Goal: Information Seeking & Learning: Learn about a topic

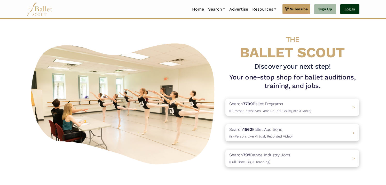
click at [350, 9] on link "Log In" at bounding box center [349, 9] width 19 height 10
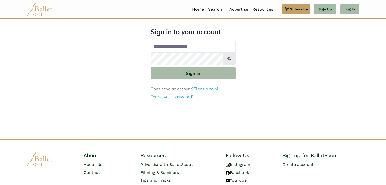
type input "**********"
click at [193, 73] on button "Sign in" at bounding box center [193, 73] width 85 height 13
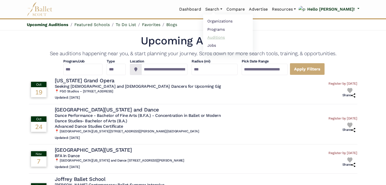
click at [233, 38] on link "Auditions" at bounding box center [228, 37] width 50 height 8
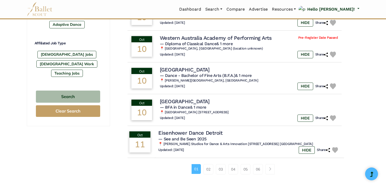
scroll to position [308, 0]
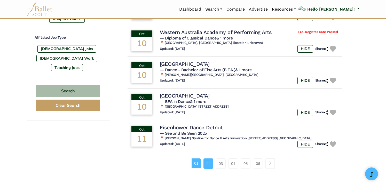
click at [209, 159] on link "02" at bounding box center [208, 164] width 10 height 10
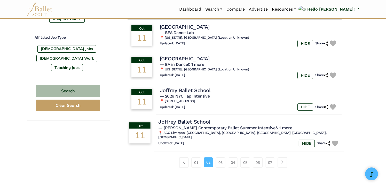
scroll to position [309, 0]
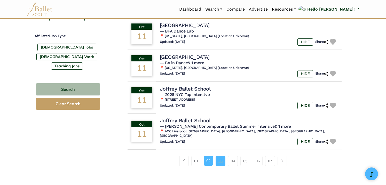
click at [222, 156] on link "03" at bounding box center [221, 161] width 10 height 10
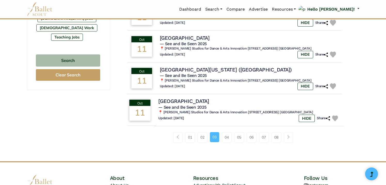
scroll to position [339, 0]
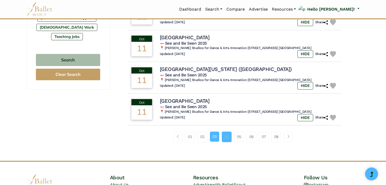
click at [225, 132] on link "04" at bounding box center [227, 137] width 10 height 10
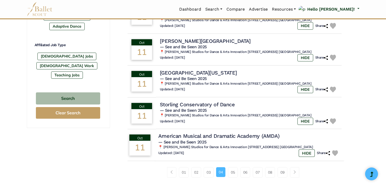
scroll to position [303, 0]
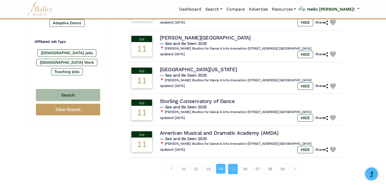
click at [233, 164] on link "05" at bounding box center [233, 169] width 10 height 10
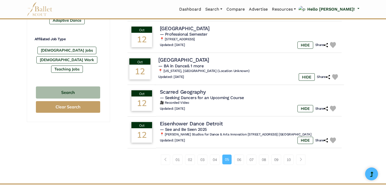
scroll to position [307, 0]
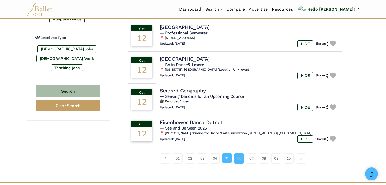
click at [241, 155] on link "06" at bounding box center [239, 158] width 10 height 10
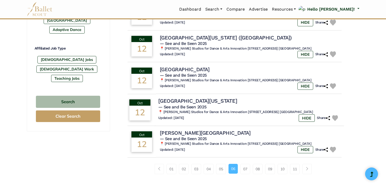
scroll to position [298, 0]
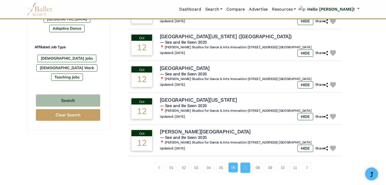
click at [245, 167] on link "07" at bounding box center [245, 168] width 10 height 10
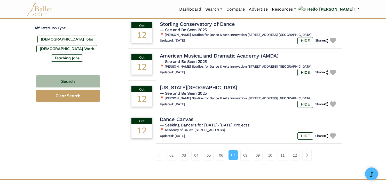
scroll to position [317, 0]
click at [246, 150] on link "08" at bounding box center [245, 155] width 10 height 10
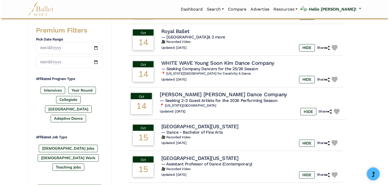
scroll to position [211, 0]
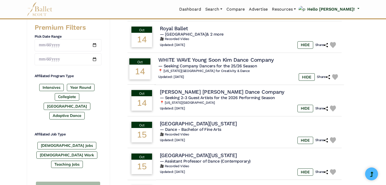
click at [231, 59] on h4 "WHITE WAVE Young Soon Kim Dance Company" at bounding box center [215, 60] width 115 height 7
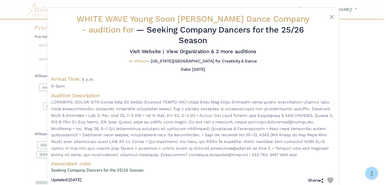
scroll to position [0, 0]
click at [165, 48] on link "Visit Website |" at bounding box center [147, 51] width 34 height 6
click at [334, 17] on button "Close" at bounding box center [334, 17] width 6 height 6
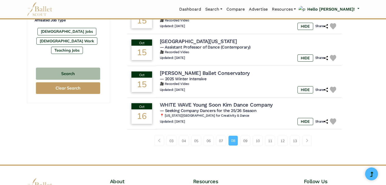
scroll to position [334, 0]
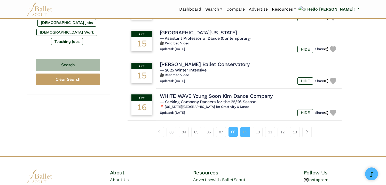
click at [247, 127] on link "09" at bounding box center [245, 132] width 10 height 10
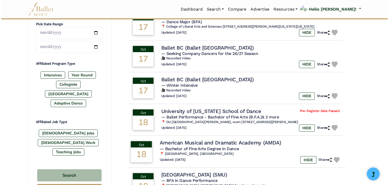
scroll to position [223, 0]
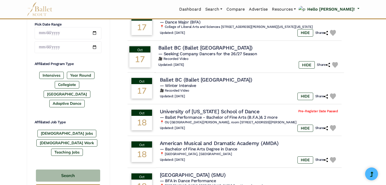
click at [212, 51] on span "— Seeking Company Dancers for the 26/27 Season" at bounding box center [207, 53] width 99 height 5
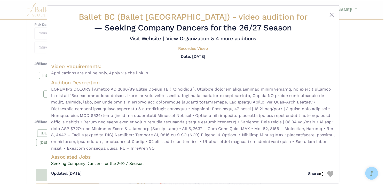
scroll to position [0, 0]
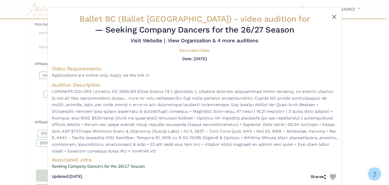
click at [332, 16] on button "Close" at bounding box center [334, 17] width 6 height 6
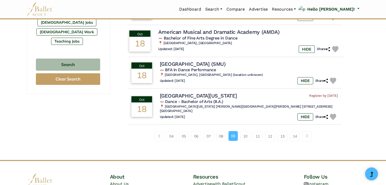
scroll to position [354, 0]
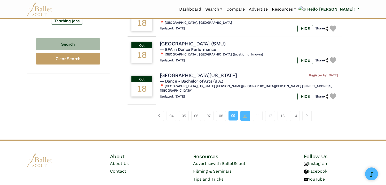
click at [245, 111] on link "10" at bounding box center [245, 116] width 10 height 10
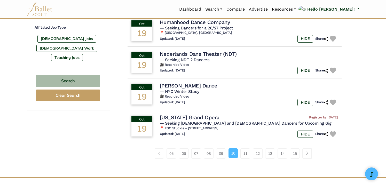
scroll to position [319, 0]
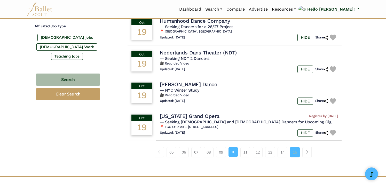
click at [295, 147] on link "15" at bounding box center [295, 152] width 10 height 10
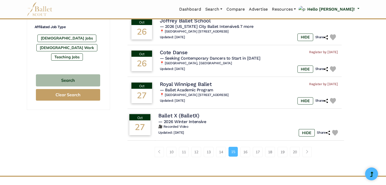
scroll to position [320, 0]
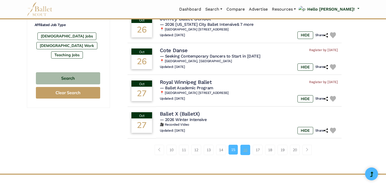
click at [246, 145] on link "16" at bounding box center [245, 150] width 10 height 10
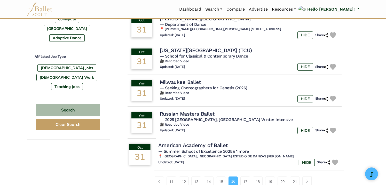
scroll to position [288, 0]
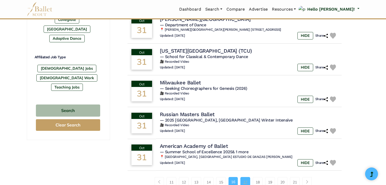
click at [244, 177] on link "17" at bounding box center [245, 182] width 10 height 10
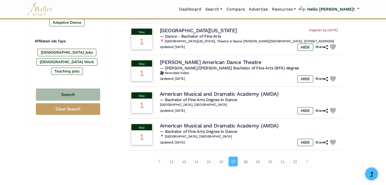
scroll to position [308, 0]
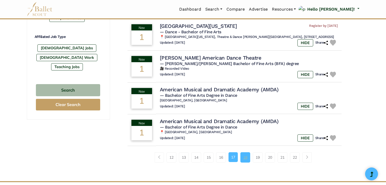
click at [246, 158] on link "18" at bounding box center [245, 157] width 10 height 10
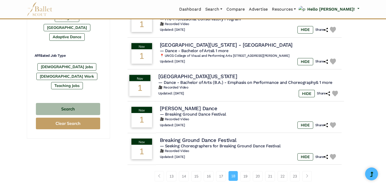
scroll to position [338, 0]
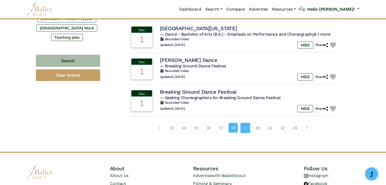
click at [246, 123] on link "19" at bounding box center [245, 128] width 10 height 10
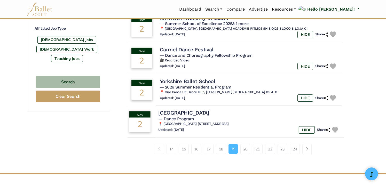
scroll to position [323, 0]
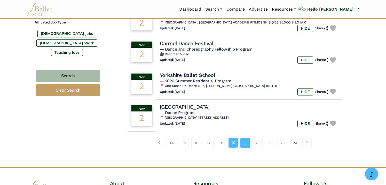
click at [247, 143] on link "20" at bounding box center [245, 143] width 10 height 10
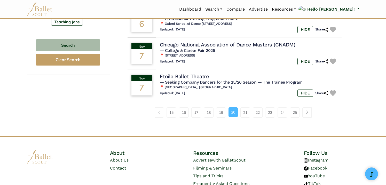
scroll to position [353, 0]
click at [245, 108] on link "21" at bounding box center [245, 112] width 10 height 10
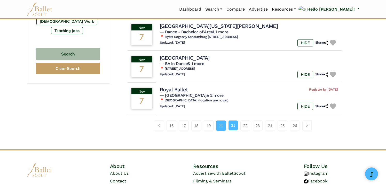
scroll to position [348, 0]
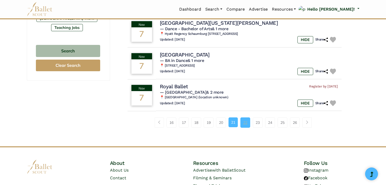
click at [245, 117] on link "22" at bounding box center [245, 122] width 10 height 10
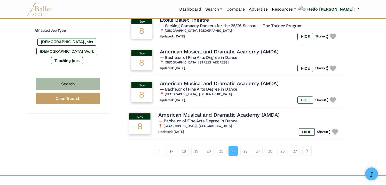
scroll to position [320, 0]
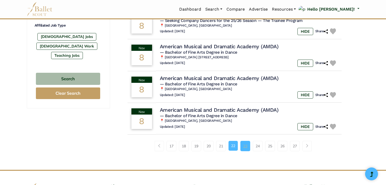
click at [248, 141] on link "23" at bounding box center [245, 146] width 10 height 10
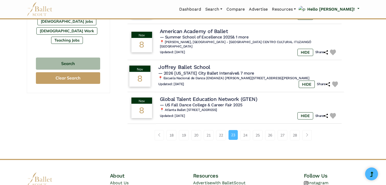
scroll to position [335, 0]
click at [245, 130] on link "24" at bounding box center [245, 135] width 10 height 10
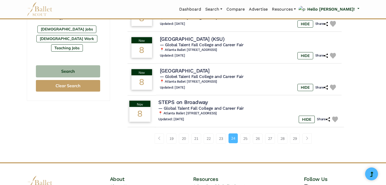
scroll to position [333, 0]
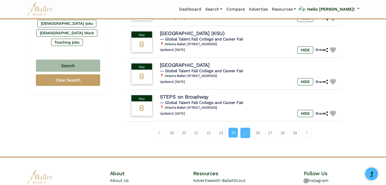
click at [245, 128] on link "25" at bounding box center [245, 133] width 10 height 10
click at [243, 128] on link "25" at bounding box center [245, 133] width 10 height 10
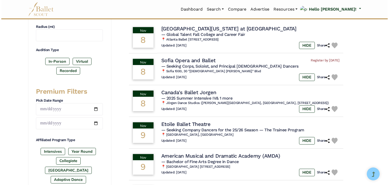
scroll to position [147, 0]
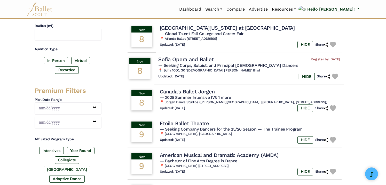
click at [195, 57] on h4 "Sofia Opera and Ballet" at bounding box center [186, 59] width 56 height 7
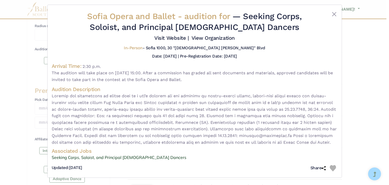
scroll to position [7, 0]
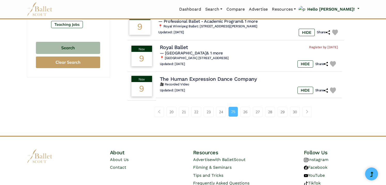
scroll to position [358, 0]
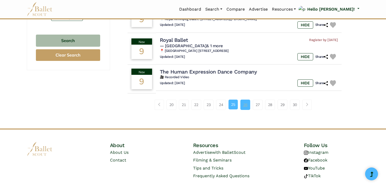
click at [247, 101] on link "26" at bounding box center [245, 105] width 10 height 10
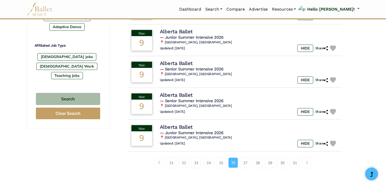
scroll to position [305, 0]
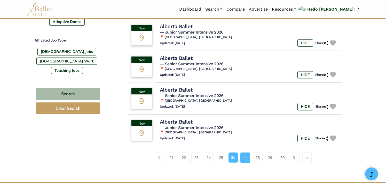
click at [245, 154] on link "27" at bounding box center [245, 158] width 10 height 10
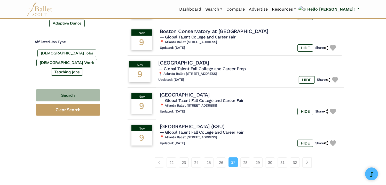
scroll to position [304, 0]
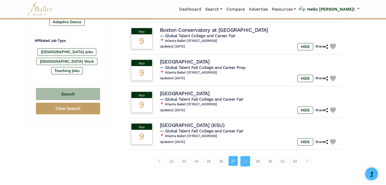
click at [245, 157] on link "28" at bounding box center [245, 161] width 10 height 10
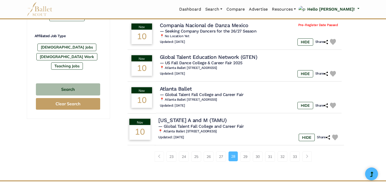
scroll to position [310, 0]
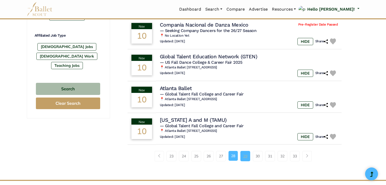
click at [245, 155] on link "29" at bounding box center [245, 156] width 10 height 10
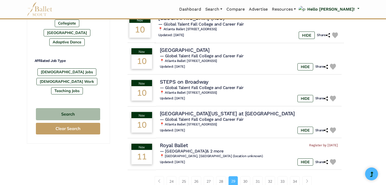
scroll to position [308, 0]
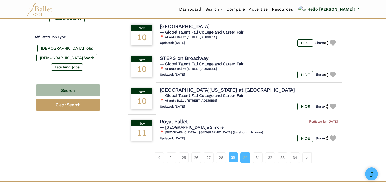
click at [245, 154] on link "30" at bounding box center [245, 158] width 10 height 10
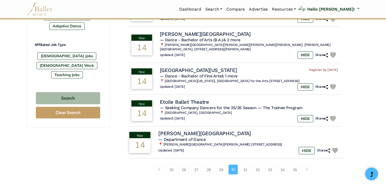
scroll to position [307, 0]
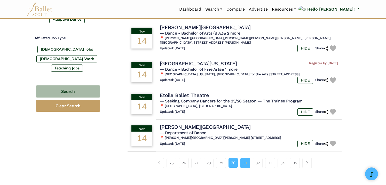
click at [245, 158] on link "31" at bounding box center [245, 163] width 10 height 10
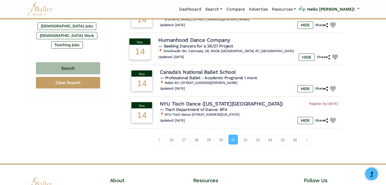
scroll to position [331, 0]
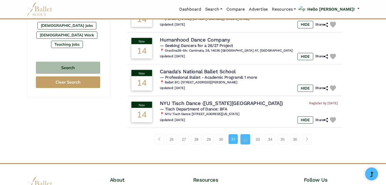
click at [246, 136] on link "32" at bounding box center [245, 139] width 10 height 10
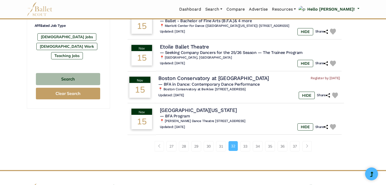
scroll to position [331, 0]
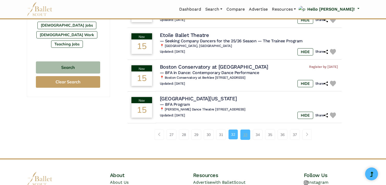
click at [245, 132] on link "33" at bounding box center [245, 135] width 10 height 10
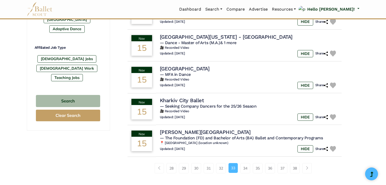
scroll to position [297, 0]
click at [246, 164] on link "34" at bounding box center [245, 168] width 10 height 10
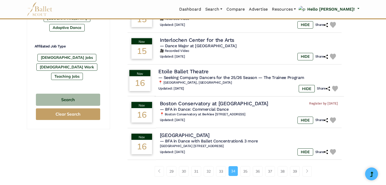
scroll to position [304, 0]
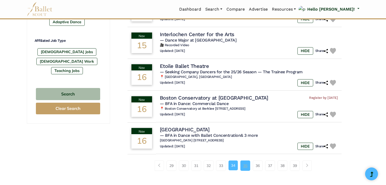
click at [246, 161] on link "35" at bounding box center [245, 166] width 10 height 10
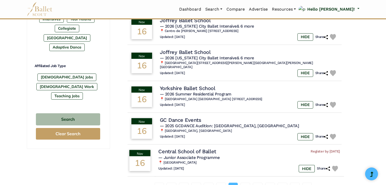
scroll to position [282, 0]
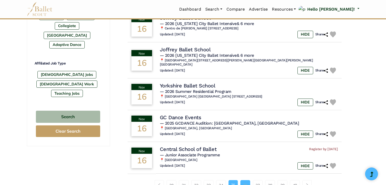
click at [245, 180] on link "36" at bounding box center [245, 185] width 10 height 10
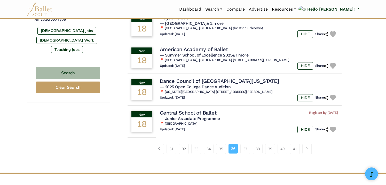
scroll to position [326, 0]
click at [245, 144] on link "37" at bounding box center [245, 149] width 10 height 10
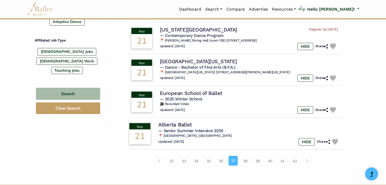
scroll to position [308, 0]
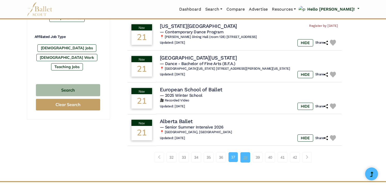
click at [248, 152] on link "38" at bounding box center [245, 157] width 10 height 10
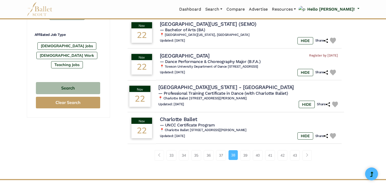
scroll to position [325, 0]
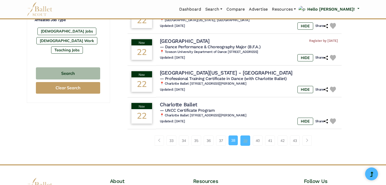
click at [246, 138] on link "39" at bounding box center [245, 141] width 10 height 10
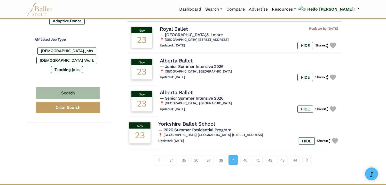
scroll to position [310, 0]
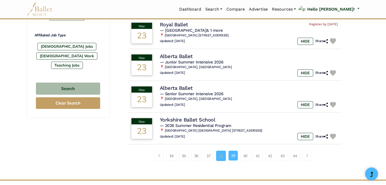
click at [221, 151] on link "38" at bounding box center [221, 156] width 10 height 10
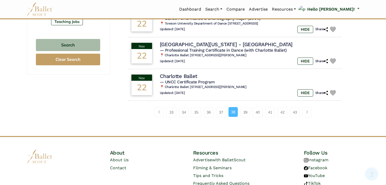
scroll to position [348, 0]
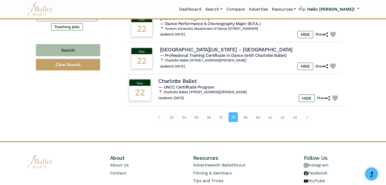
click at [189, 78] on h4 "Charlotte Ballet" at bounding box center [177, 81] width 38 height 7
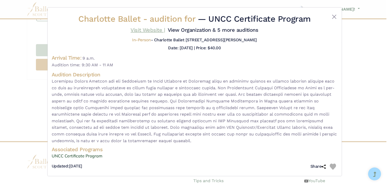
click at [165, 29] on link "Visit Website |" at bounding box center [147, 30] width 34 height 6
click at [334, 16] on button "Close" at bounding box center [334, 17] width 6 height 6
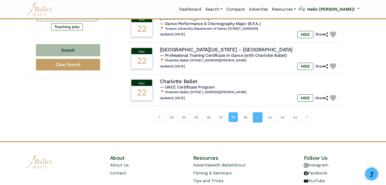
click at [258, 114] on link "40" at bounding box center [258, 117] width 10 height 10
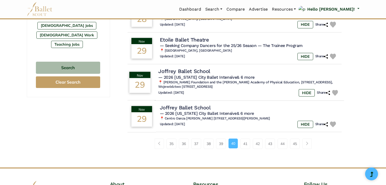
scroll to position [335, 0]
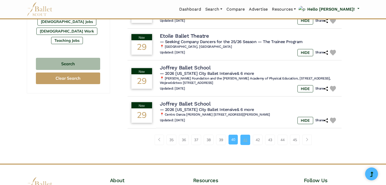
click at [246, 135] on link "41" at bounding box center [245, 140] width 10 height 10
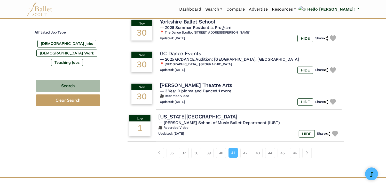
scroll to position [313, 0]
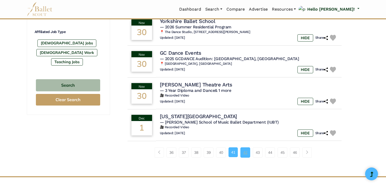
click at [247, 151] on link "42" at bounding box center [245, 152] width 10 height 10
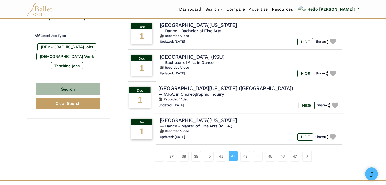
scroll to position [320, 0]
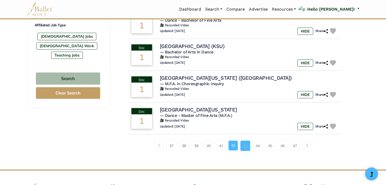
click at [245, 142] on link "43" at bounding box center [245, 146] width 10 height 10
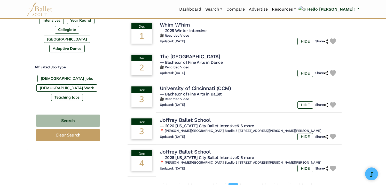
scroll to position [306, 0]
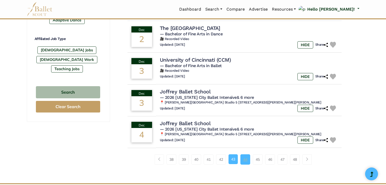
click at [246, 154] on link "44" at bounding box center [245, 159] width 10 height 10
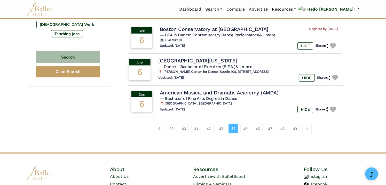
scroll to position [352, 0]
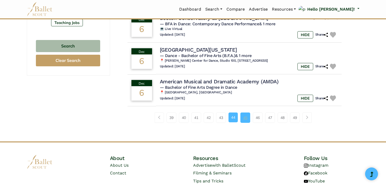
click at [246, 113] on link "45" at bounding box center [245, 118] width 10 height 10
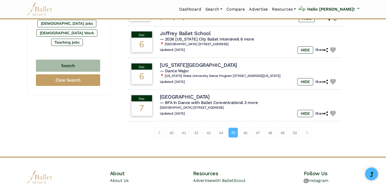
scroll to position [336, 0]
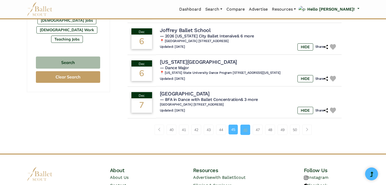
click at [246, 126] on link "46" at bounding box center [245, 130] width 10 height 10
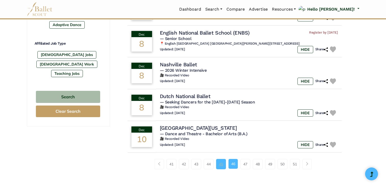
scroll to position [301, 0]
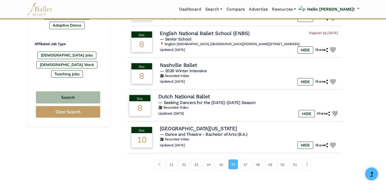
click at [194, 93] on h4 "Dutch National Ballet" at bounding box center [184, 96] width 52 height 7
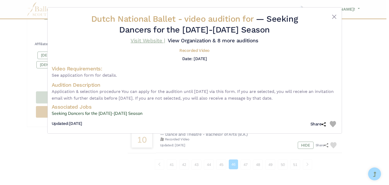
click at [165, 40] on link "Visit Website |" at bounding box center [147, 40] width 34 height 6
click at [165, 41] on link "Visit Website |" at bounding box center [147, 40] width 34 height 6
click at [334, 16] on button "Close" at bounding box center [334, 17] width 6 height 6
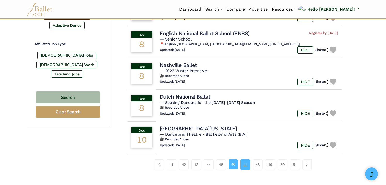
click at [247, 160] on link "47" at bounding box center [245, 165] width 10 height 10
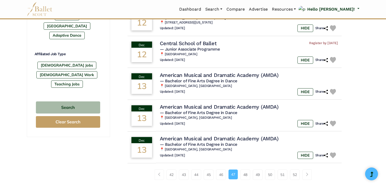
scroll to position [291, 0]
click at [247, 171] on link "48" at bounding box center [245, 174] width 10 height 10
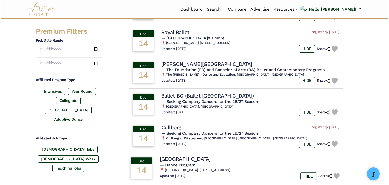
scroll to position [219, 0]
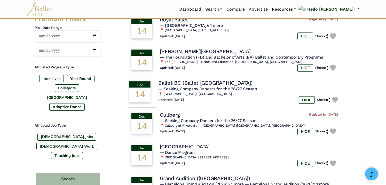
click at [227, 84] on h4 "Ballet BC (Ballet British Columbia)" at bounding box center [205, 83] width 94 height 7
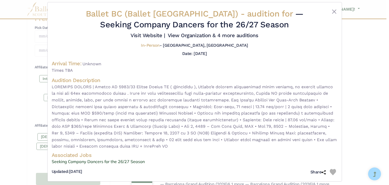
scroll to position [2, 0]
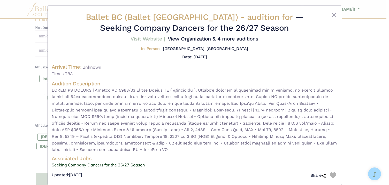
click at [165, 38] on link "Visit Website |" at bounding box center [147, 39] width 34 height 6
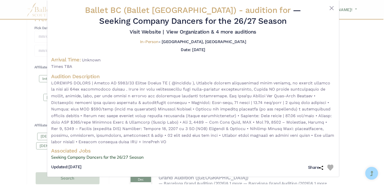
scroll to position [13, 0]
click at [333, 5] on button "Close" at bounding box center [334, 8] width 6 height 6
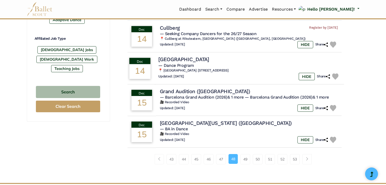
scroll to position [307, 0]
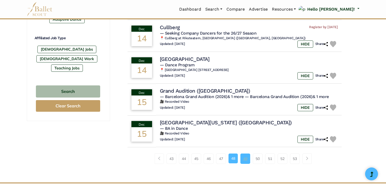
click at [247, 154] on link "49" at bounding box center [245, 159] width 10 height 10
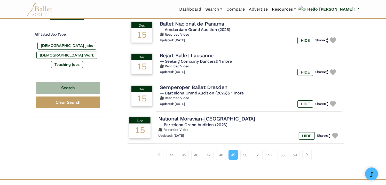
scroll to position [313, 0]
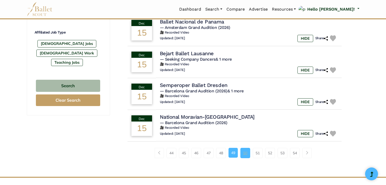
click at [242, 149] on link "50" at bounding box center [245, 153] width 10 height 10
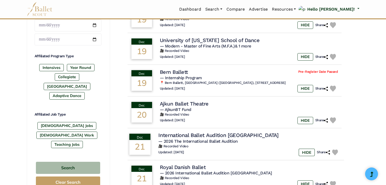
scroll to position [230, 0]
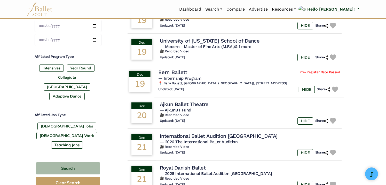
click at [183, 78] on span "— Internship Program" at bounding box center [179, 78] width 43 height 5
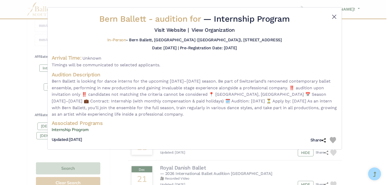
click at [335, 16] on button "Close" at bounding box center [334, 17] width 6 height 6
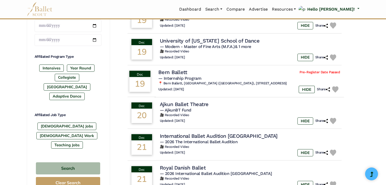
click at [193, 87] on div "Updated: Sept. 11, 2025 HIDE Share" at bounding box center [249, 89] width 182 height 7
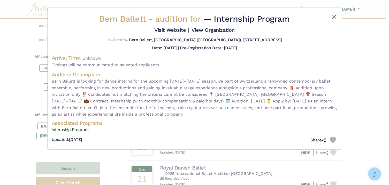
click at [334, 16] on button "Close" at bounding box center [334, 17] width 6 height 6
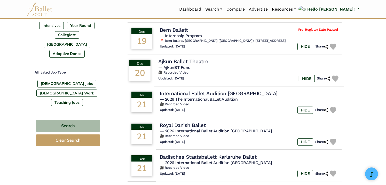
scroll to position [275, 0]
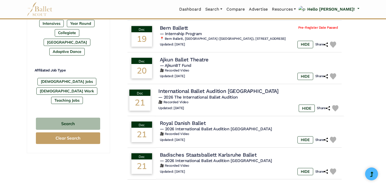
click at [192, 93] on h4 "International Ballet Audition Milan" at bounding box center [218, 91] width 120 height 7
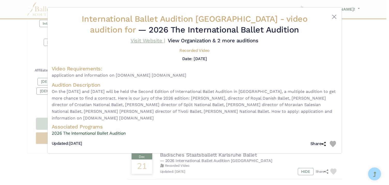
click at [165, 40] on link "Visit Website |" at bounding box center [147, 40] width 34 height 6
click at [336, 16] on button "Close" at bounding box center [334, 17] width 6 height 6
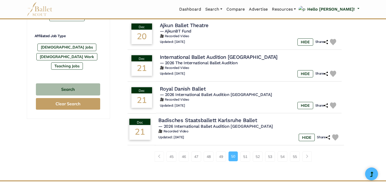
scroll to position [309, 0]
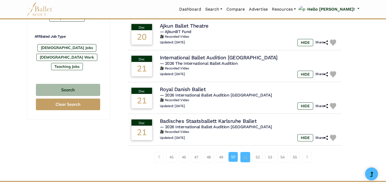
click at [244, 158] on link "51" at bounding box center [245, 157] width 10 height 10
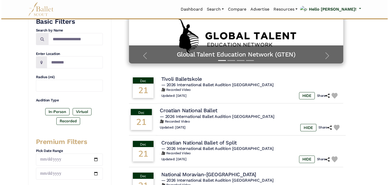
scroll to position [97, 0]
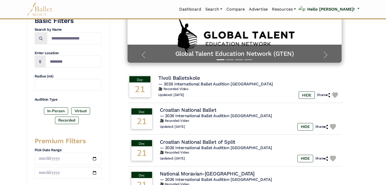
click at [187, 80] on h4 "Tivoli Balletskole" at bounding box center [179, 78] width 42 height 7
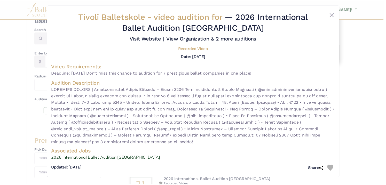
scroll to position [6, 0]
click at [333, 12] on button "Close" at bounding box center [334, 15] width 6 height 6
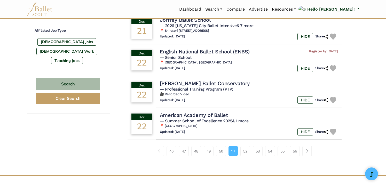
scroll to position [324, 0]
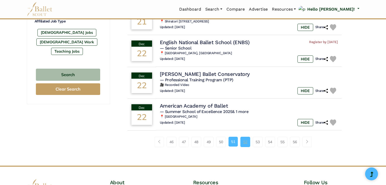
click at [245, 137] on link "52" at bounding box center [245, 142] width 10 height 10
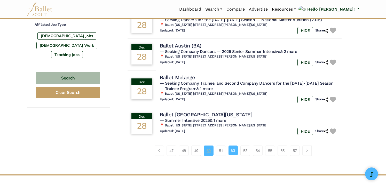
scroll to position [319, 0]
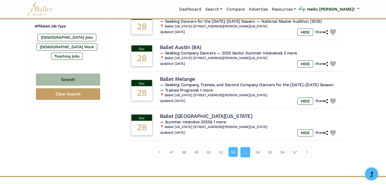
click at [245, 148] on link "53" at bounding box center [245, 152] width 10 height 10
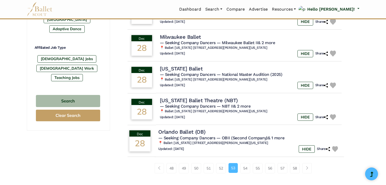
scroll to position [320, 0]
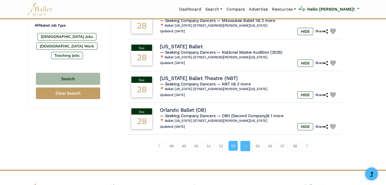
click at [246, 142] on link "54" at bounding box center [245, 146] width 10 height 10
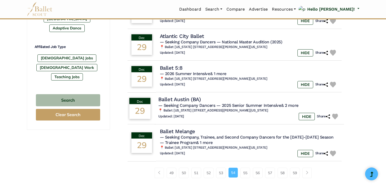
scroll to position [299, 0]
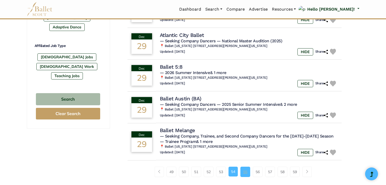
click at [244, 167] on link "55" at bounding box center [245, 172] width 10 height 10
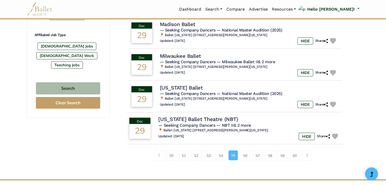
scroll to position [314, 0]
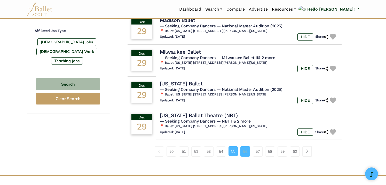
click at [245, 148] on link "56" at bounding box center [245, 151] width 10 height 10
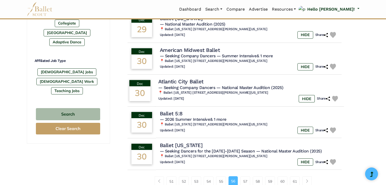
scroll to position [285, 0]
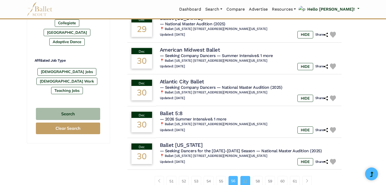
click at [246, 176] on link "57" at bounding box center [245, 181] width 10 height 10
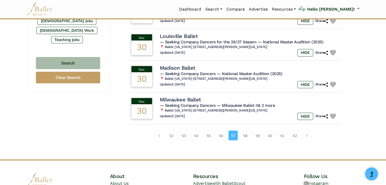
scroll to position [336, 0]
click at [245, 131] on link "58" at bounding box center [245, 135] width 10 height 10
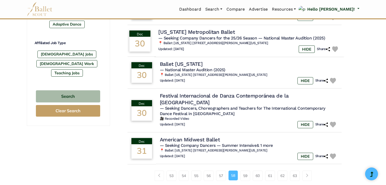
scroll to position [305, 0]
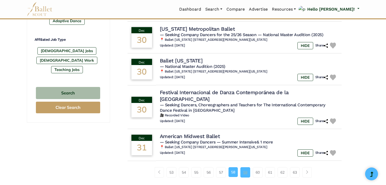
click at [246, 167] on link "59" at bounding box center [245, 172] width 10 height 10
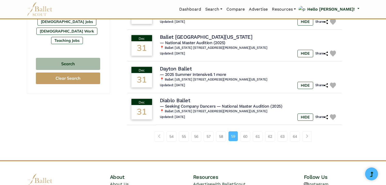
scroll to position [335, 0]
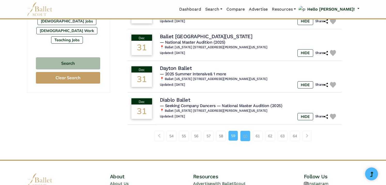
click at [244, 131] on link "60" at bounding box center [245, 136] width 10 height 10
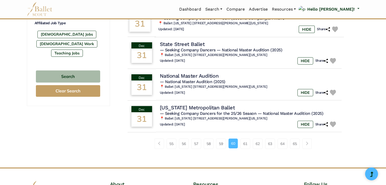
scroll to position [323, 0]
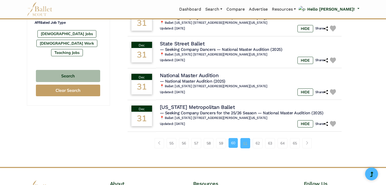
click at [246, 140] on link "61" at bounding box center [245, 143] width 10 height 10
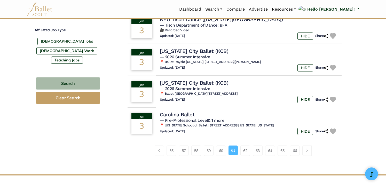
scroll to position [315, 0]
click at [246, 146] on link "62" at bounding box center [245, 150] width 10 height 10
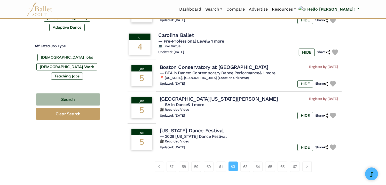
scroll to position [299, 0]
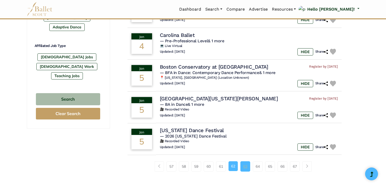
click at [245, 164] on link "63" at bounding box center [245, 166] width 10 height 10
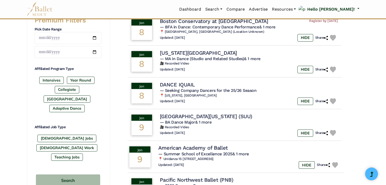
scroll to position [218, 0]
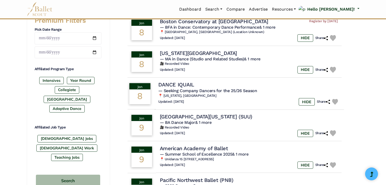
click at [185, 81] on h4 "DANCE IQUAIL" at bounding box center [176, 84] width 36 height 7
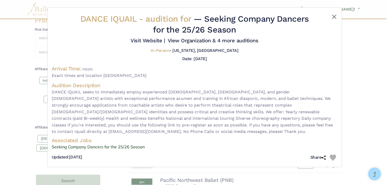
click at [333, 17] on button "Close" at bounding box center [334, 17] width 6 height 6
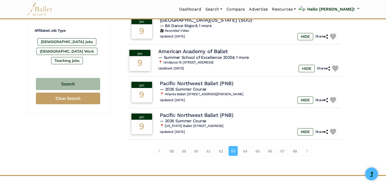
scroll to position [316, 0]
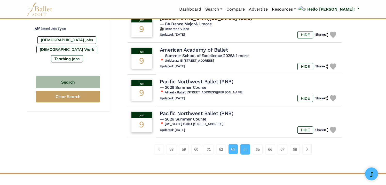
click at [246, 147] on link "64" at bounding box center [245, 149] width 10 height 10
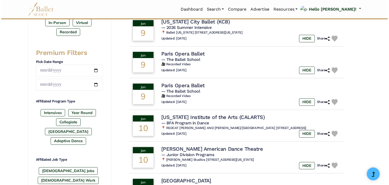
scroll to position [176, 0]
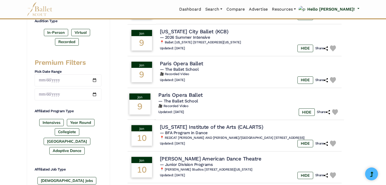
click at [193, 94] on h4 "Paris Opera Ballet" at bounding box center [180, 95] width 44 height 7
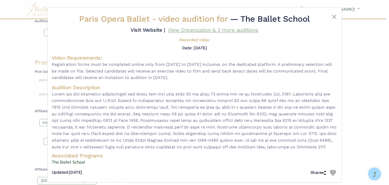
click at [195, 33] on link "View Organization & 2 more auditions" at bounding box center [213, 30] width 91 height 6
click at [165, 29] on link "Visit Website |" at bounding box center [147, 30] width 34 height 6
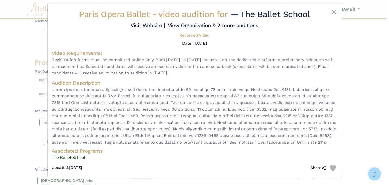
scroll to position [9, 0]
click at [165, 22] on link "Visit Website |" at bounding box center [147, 25] width 34 height 6
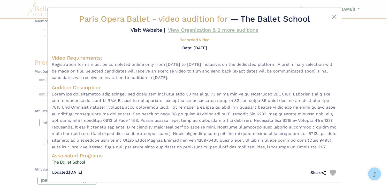
click at [214, 33] on link "View Organization & 2 more auditions" at bounding box center [213, 30] width 91 height 6
click at [165, 29] on link "Visit Website |" at bounding box center [147, 30] width 34 height 6
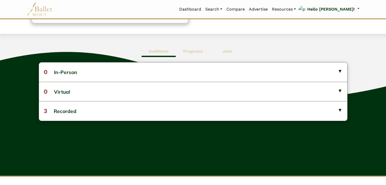
scroll to position [160, 0]
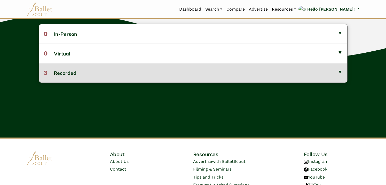
click at [185, 72] on button "3 Recorded" at bounding box center [193, 72] width 308 height 19
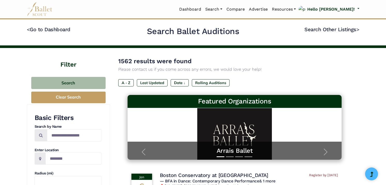
scroll to position [316, 0]
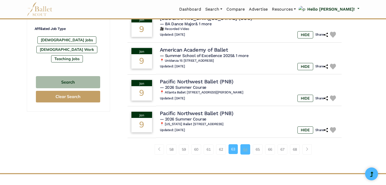
click at [245, 146] on link "64" at bounding box center [245, 149] width 10 height 10
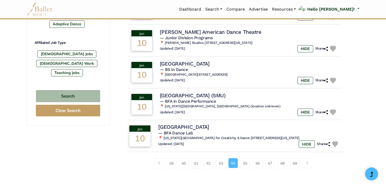
scroll to position [307, 0]
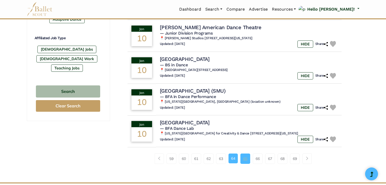
click at [245, 154] on link "65" at bounding box center [245, 159] width 10 height 10
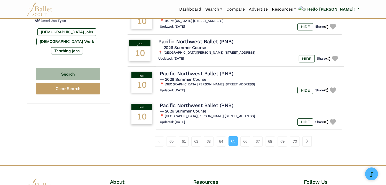
scroll to position [330, 0]
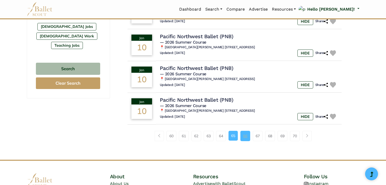
click at [248, 133] on link "66" at bounding box center [245, 136] width 10 height 10
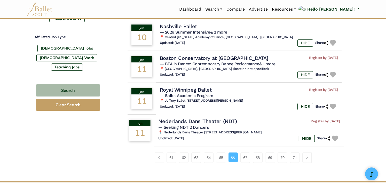
scroll to position [316, 0]
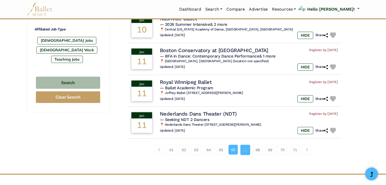
click at [242, 145] on link "67" at bounding box center [245, 150] width 10 height 10
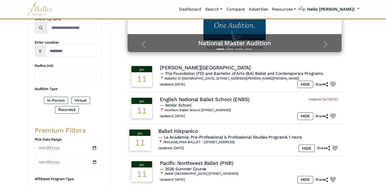
scroll to position [108, 0]
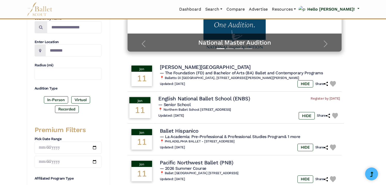
click at [207, 100] on h4 "English National Ballet School (ENBS)" at bounding box center [204, 98] width 92 height 7
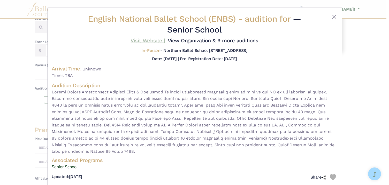
click at [165, 41] on link "Visit Website |" at bounding box center [147, 40] width 34 height 6
click at [332, 15] on button "Close" at bounding box center [334, 17] width 6 height 6
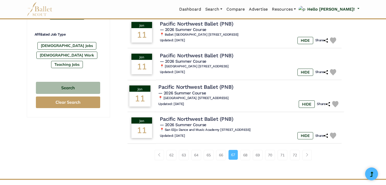
scroll to position [311, 0]
click at [246, 151] on link "68" at bounding box center [245, 155] width 10 height 10
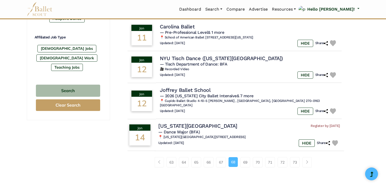
scroll to position [317, 0]
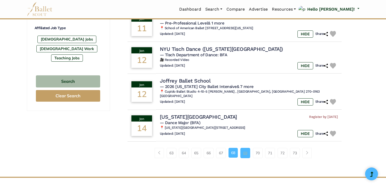
click at [246, 148] on link "69" at bounding box center [245, 153] width 10 height 10
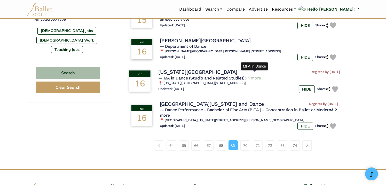
scroll to position [337, 0]
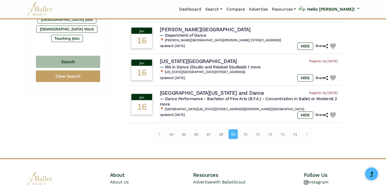
click at [251, 133] on li "70" at bounding box center [247, 134] width 12 height 10
click at [248, 131] on link "70" at bounding box center [245, 134] width 10 height 10
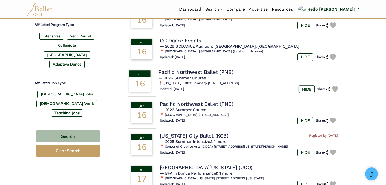
scroll to position [286, 0]
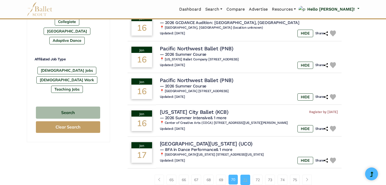
click at [247, 175] on link "71" at bounding box center [245, 180] width 10 height 10
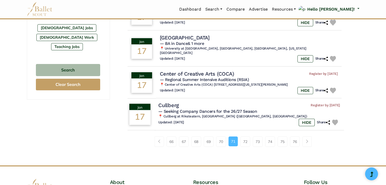
scroll to position [329, 0]
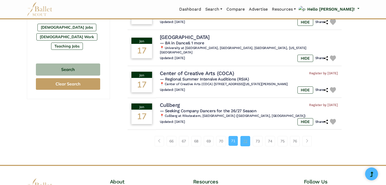
click at [247, 136] on link "72" at bounding box center [245, 141] width 10 height 10
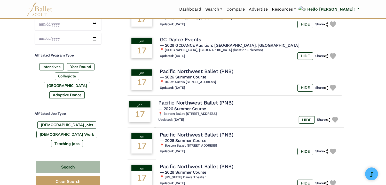
scroll to position [302, 0]
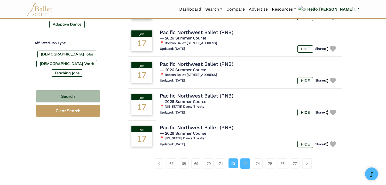
click at [246, 159] on link "73" at bounding box center [245, 164] width 10 height 10
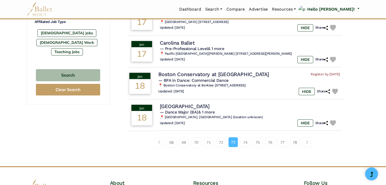
scroll to position [328, 0]
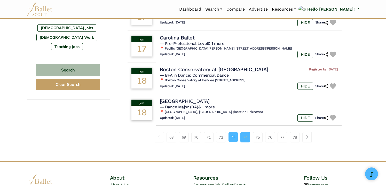
click at [247, 134] on link "74" at bounding box center [245, 137] width 10 height 10
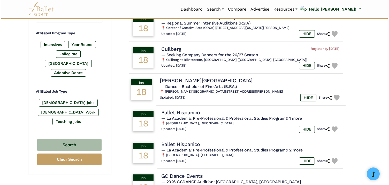
scroll to position [252, 0]
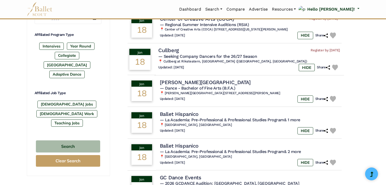
click at [173, 49] on h4 "Cullberg" at bounding box center [168, 50] width 21 height 7
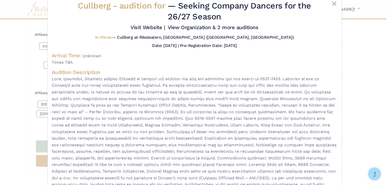
scroll to position [20, 0]
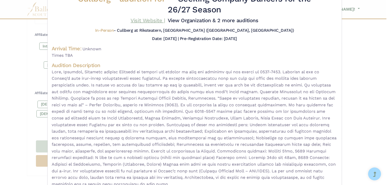
click at [165, 19] on link "Visit Website |" at bounding box center [147, 20] width 34 height 6
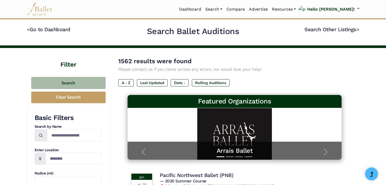
scroll to position [328, 0]
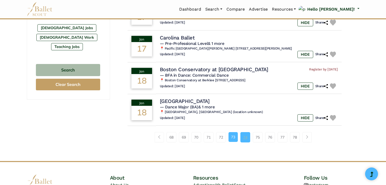
click at [247, 135] on link "74" at bounding box center [245, 137] width 10 height 10
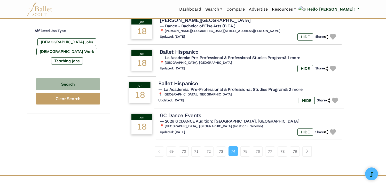
scroll to position [315, 0]
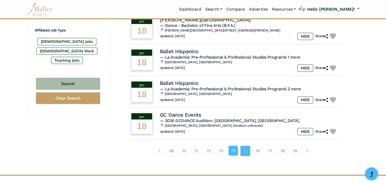
click at [245, 147] on link "75" at bounding box center [245, 151] width 10 height 10
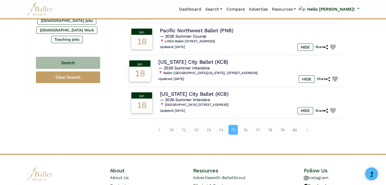
scroll to position [340, 0]
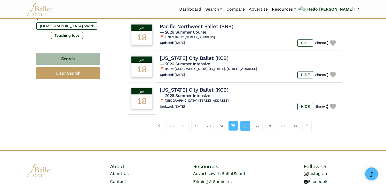
click at [244, 121] on link "76" at bounding box center [245, 126] width 10 height 10
click at [246, 122] on link "76" at bounding box center [245, 126] width 10 height 10
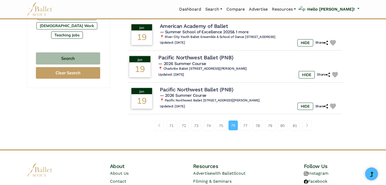
scroll to position [368, 0]
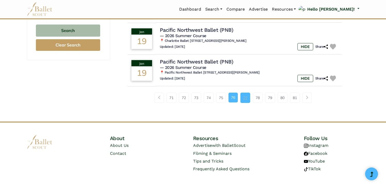
click at [246, 97] on link "77" at bounding box center [245, 98] width 10 height 10
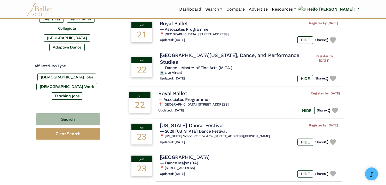
scroll to position [317, 0]
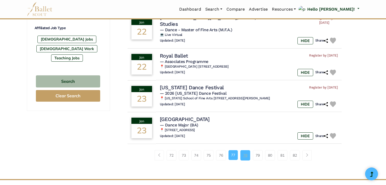
click at [245, 150] on link "78" at bounding box center [245, 155] width 10 height 10
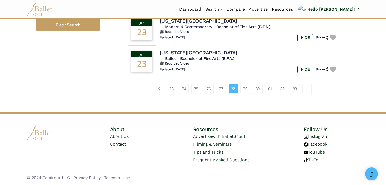
scroll to position [390, 0]
click at [244, 90] on link "79" at bounding box center [245, 89] width 10 height 10
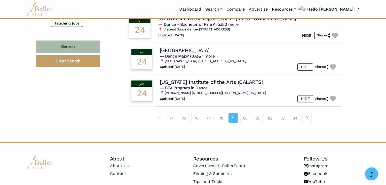
scroll to position [355, 0]
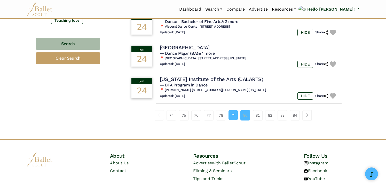
click at [246, 110] on link "80" at bounding box center [245, 115] width 10 height 10
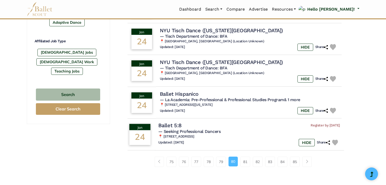
scroll to position [327, 0]
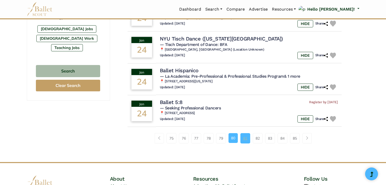
click at [245, 135] on link "81" at bounding box center [245, 138] width 10 height 10
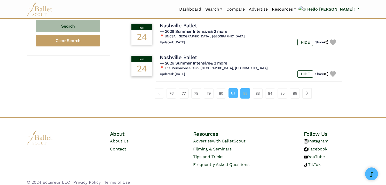
scroll to position [372, 0]
click at [246, 89] on link "82" at bounding box center [245, 94] width 10 height 10
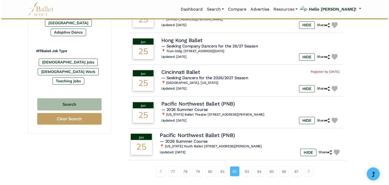
scroll to position [294, 0]
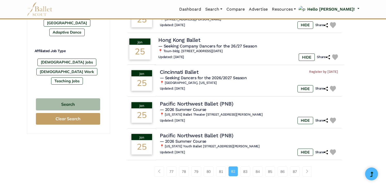
click at [197, 38] on h4 "Hong Kong Ballet" at bounding box center [179, 40] width 42 height 7
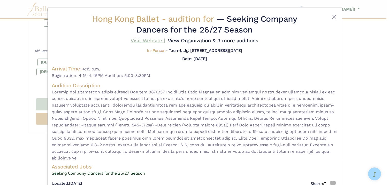
click at [165, 42] on link "Visit Website |" at bounding box center [147, 40] width 34 height 6
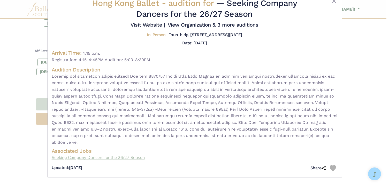
scroll to position [20, 0]
click at [165, 22] on link "Visit Website |" at bounding box center [147, 25] width 34 height 6
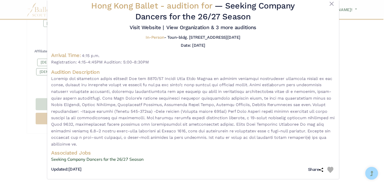
scroll to position [12, 0]
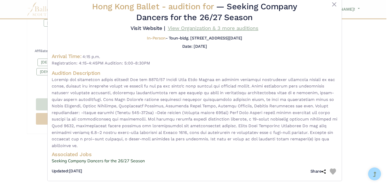
click at [215, 31] on link "View Organization & 3 more auditions" at bounding box center [213, 28] width 91 height 6
click at [333, 2] on button "Close" at bounding box center [334, 4] width 6 height 6
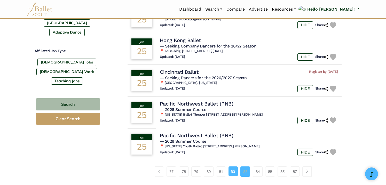
click at [247, 168] on link "83" at bounding box center [245, 172] width 10 height 10
click at [246, 168] on link "83" at bounding box center [245, 172] width 10 height 10
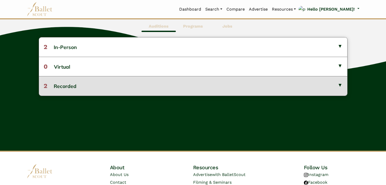
scroll to position [146, 0]
click at [204, 83] on button "2 Recorded" at bounding box center [193, 85] width 308 height 19
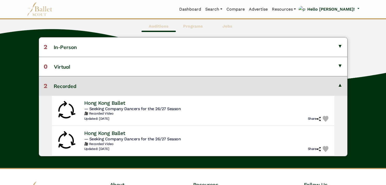
click at [203, 83] on button "2 Recorded" at bounding box center [193, 85] width 308 height 19
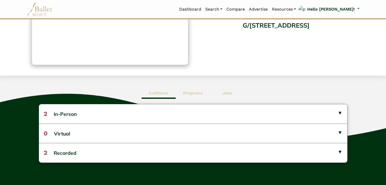
scroll to position [100, 0]
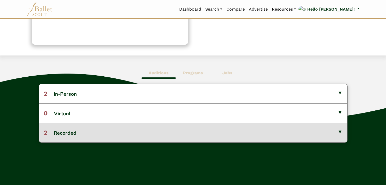
click at [150, 135] on button "2 Recorded" at bounding box center [193, 132] width 308 height 19
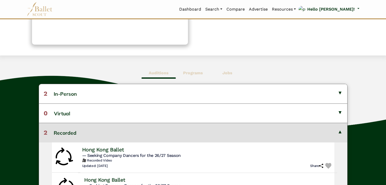
click at [124, 148] on h4 "Hong Kong Ballet" at bounding box center [103, 149] width 42 height 7
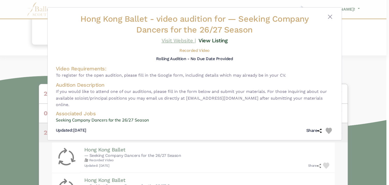
click at [182, 41] on link "Visit Website |" at bounding box center [178, 40] width 34 height 6
click at [208, 40] on link "View Listing" at bounding box center [212, 40] width 29 height 6
click at [330, 16] on button "Close" at bounding box center [330, 17] width 6 height 6
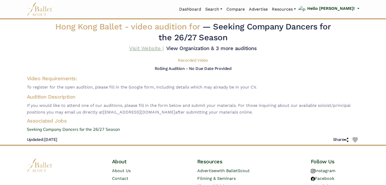
click at [163, 48] on link "Visit Website |" at bounding box center [146, 48] width 34 height 6
drag, startPoint x: 105, startPoint y: 118, endPoint x: 171, endPoint y: 117, distance: 65.8
click at [171, 115] on span "If you would like to attend one of our auditions, please fill in the form below…" at bounding box center [193, 108] width 333 height 13
copy span "[EMAIL_ADDRESS][DOMAIN_NAME]"
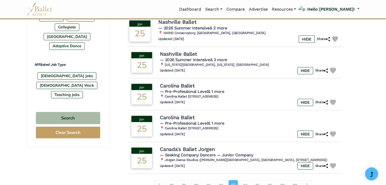
scroll to position [288, 0]
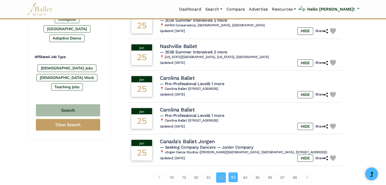
click at [222, 172] on link "82" at bounding box center [221, 177] width 10 height 10
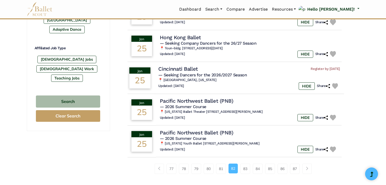
scroll to position [309, 0]
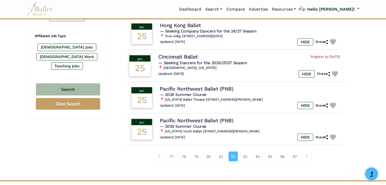
click at [178, 53] on h4 "Cincinnati Ballet" at bounding box center [178, 56] width 40 height 7
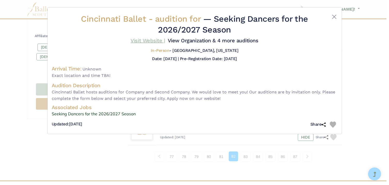
click at [165, 38] on link "Visit Website |" at bounding box center [147, 40] width 34 height 6
click at [335, 17] on button "Close" at bounding box center [334, 17] width 6 height 6
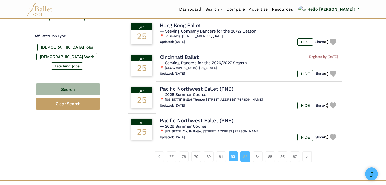
click at [248, 152] on link "83" at bounding box center [245, 157] width 10 height 10
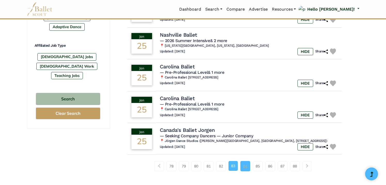
scroll to position [298, 0]
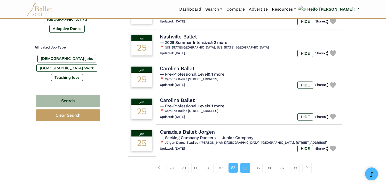
click at [246, 164] on link "84" at bounding box center [245, 168] width 10 height 10
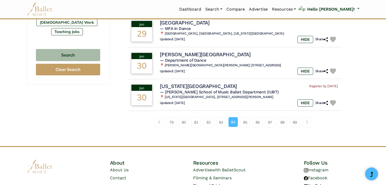
scroll to position [344, 0]
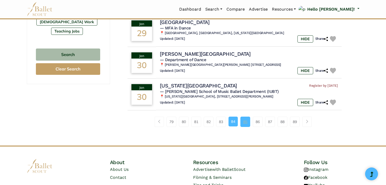
click at [246, 117] on link "85" at bounding box center [245, 122] width 10 height 10
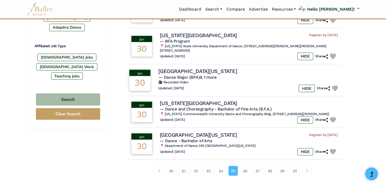
scroll to position [295, 0]
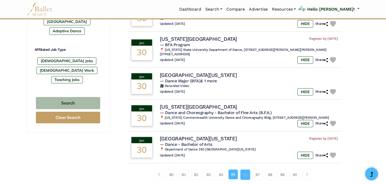
click at [244, 171] on link "86" at bounding box center [245, 175] width 10 height 10
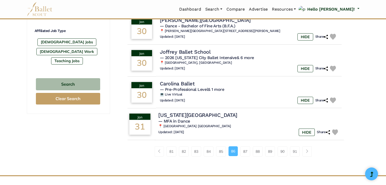
scroll to position [314, 0]
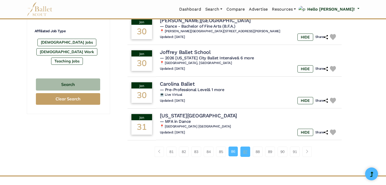
click at [246, 148] on link "87" at bounding box center [245, 152] width 10 height 10
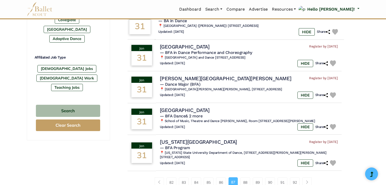
scroll to position [288, 0]
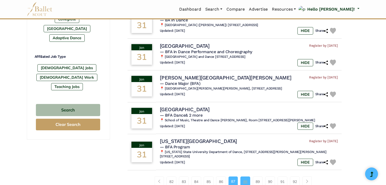
click at [245, 177] on link "88" at bounding box center [245, 182] width 10 height 10
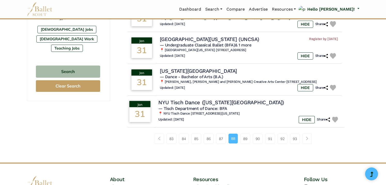
scroll to position [340, 0]
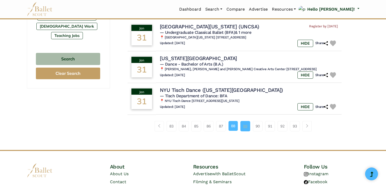
click at [245, 121] on link "89" at bounding box center [245, 126] width 10 height 10
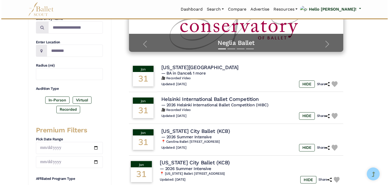
scroll to position [108, 0]
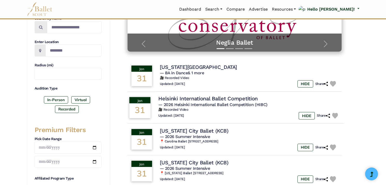
click at [227, 103] on span "— 2026 Helsinki International Ballet Competition (HIBC)" at bounding box center [212, 104] width 109 height 5
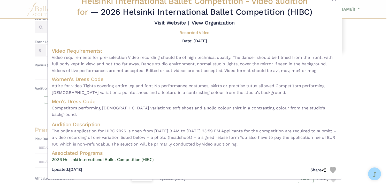
scroll to position [18, 0]
click at [123, 158] on link "2026 Helsinki International Ballet Competition (HIBC)" at bounding box center [195, 160] width 286 height 7
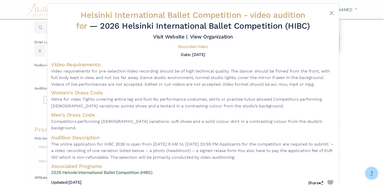
scroll to position [0, 0]
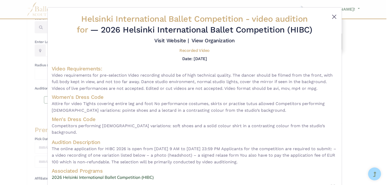
click at [333, 16] on button "Close" at bounding box center [334, 17] width 6 height 6
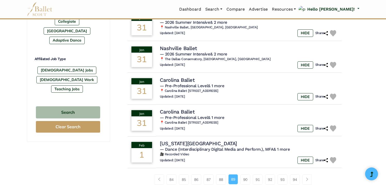
scroll to position [321, 0]
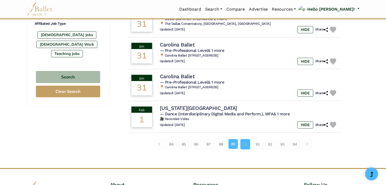
click at [244, 140] on link "90" at bounding box center [245, 144] width 10 height 10
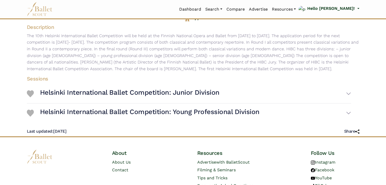
scroll to position [82, 0]
click at [171, 97] on h3 "Helsinki International Ballet Competition: Junior Division" at bounding box center [129, 92] width 179 height 9
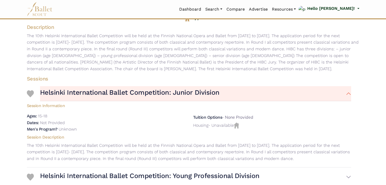
click at [171, 97] on h3 "Helsinki International Ballet Competition: Junior Division" at bounding box center [129, 92] width 179 height 9
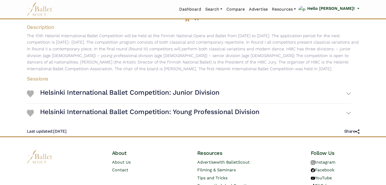
click at [171, 116] on h3 "Helsinki International Ballet Competition: Young Professional Division" at bounding box center [149, 112] width 219 height 9
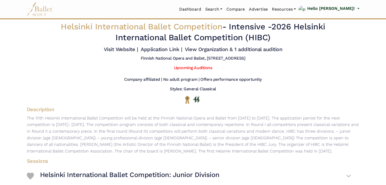
scroll to position [0, 0]
click at [138, 49] on link "Visit Website |" at bounding box center [121, 49] width 34 height 6
click at [138, 48] on link "Visit Website |" at bounding box center [121, 49] width 34 height 6
